Goal: Check status: Check status

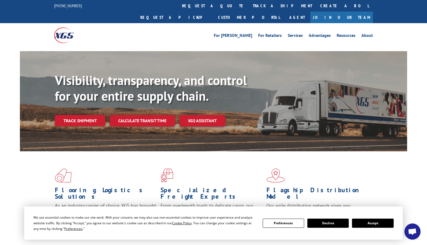
click at [368, 226] on button "Accept" at bounding box center [372, 222] width 41 height 9
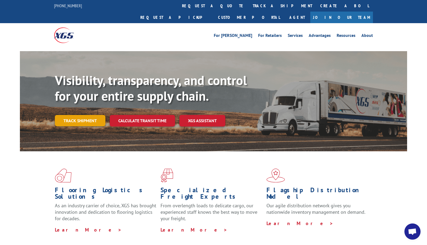
click at [90, 115] on link "Track shipment" at bounding box center [80, 120] width 51 height 11
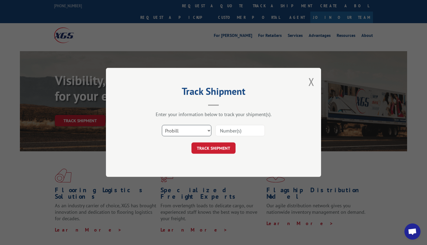
click at [192, 132] on select "Select category... Probill BOL PO" at bounding box center [187, 130] width 50 height 11
select select "po"
click at [162, 125] on select "Select category... Probill BOL PO" at bounding box center [187, 130] width 50 height 11
click at [231, 125] on input at bounding box center [240, 130] width 50 height 11
paste input "02531142"
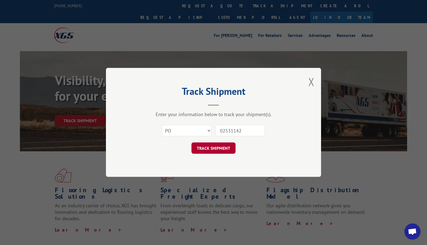
type input "02531142"
click at [224, 145] on button "TRACK SHIPMENT" at bounding box center [214, 148] width 44 height 11
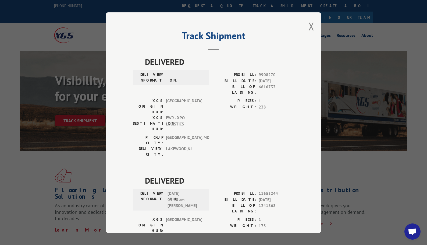
click at [367, 211] on div "Track Shipment DELIVERED DELIVERY INFORMATION: PROBILL: 9908270 BILL DATE: [DAT…" at bounding box center [213, 122] width 427 height 245
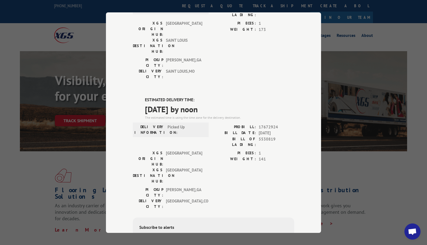
scroll to position [197, 0]
